Goal: Task Accomplishment & Management: Manage account settings

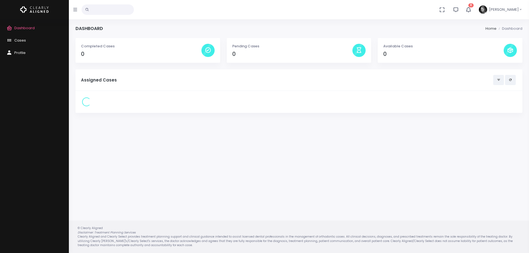
click at [471, 10] on icon "button" at bounding box center [468, 9] width 7 height 7
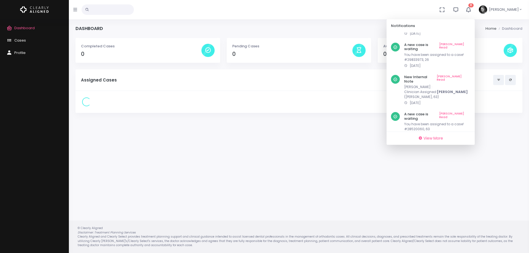
scroll to position [154, 0]
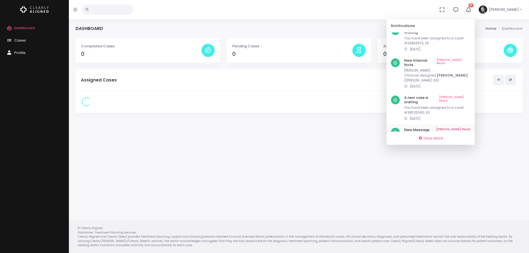
click at [470, 128] on link "[PERSON_NAME] Read" at bounding box center [453, 130] width 34 height 4
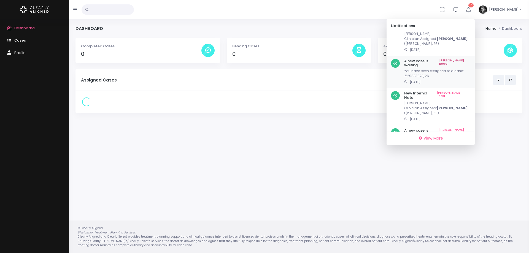
click at [469, 59] on link "[PERSON_NAME] Read" at bounding box center [454, 63] width 31 height 9
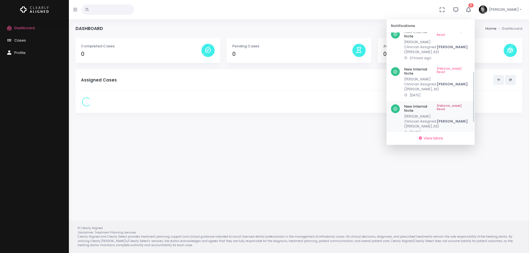
scroll to position [66, 0]
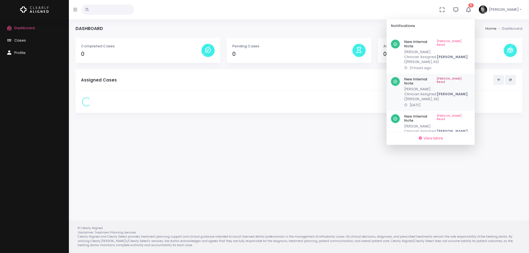
click at [464, 77] on div "New Internal Note [PERSON_NAME] Read [PERSON_NAME] : Clinician Assigned: [PERSO…" at bounding box center [437, 92] width 66 height 31
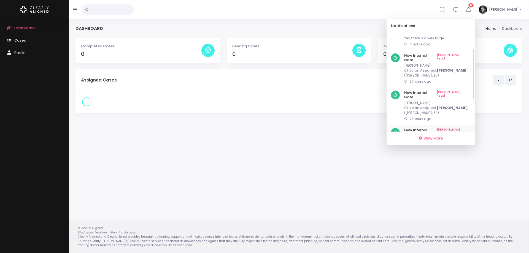
scroll to position [11, 0]
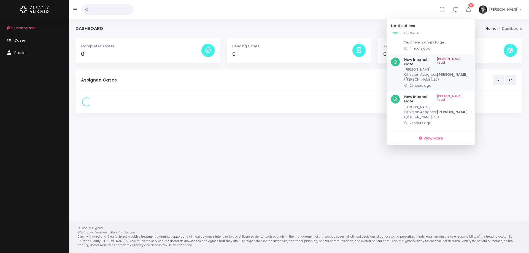
click at [465, 58] on link "[PERSON_NAME] Read" at bounding box center [453, 62] width 34 height 9
click at [466, 95] on link "[PERSON_NAME] Read" at bounding box center [453, 99] width 34 height 9
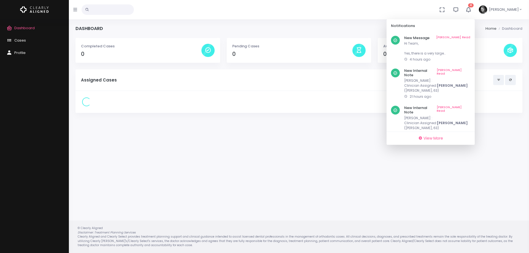
click at [24, 28] on span "Dashboard" at bounding box center [24, 27] width 20 height 5
